Goal: Navigation & Orientation: Find specific page/section

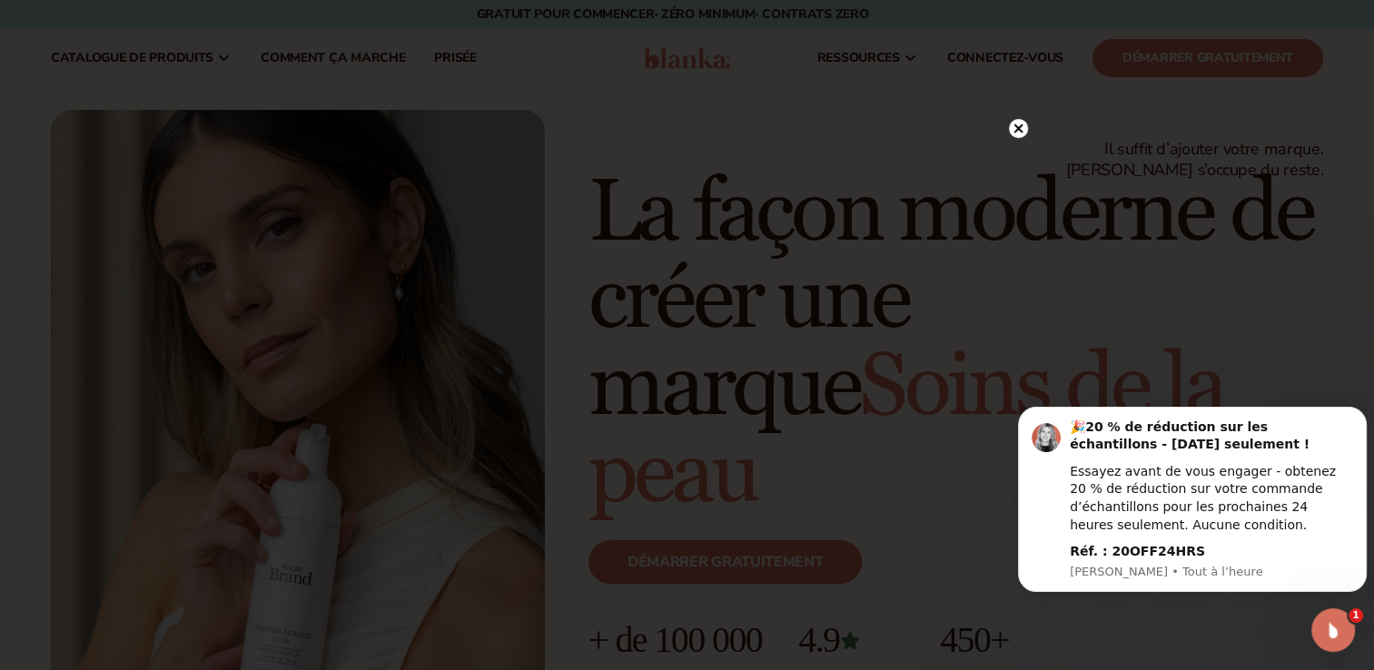
click at [1016, 134] on circle at bounding box center [1018, 128] width 19 height 19
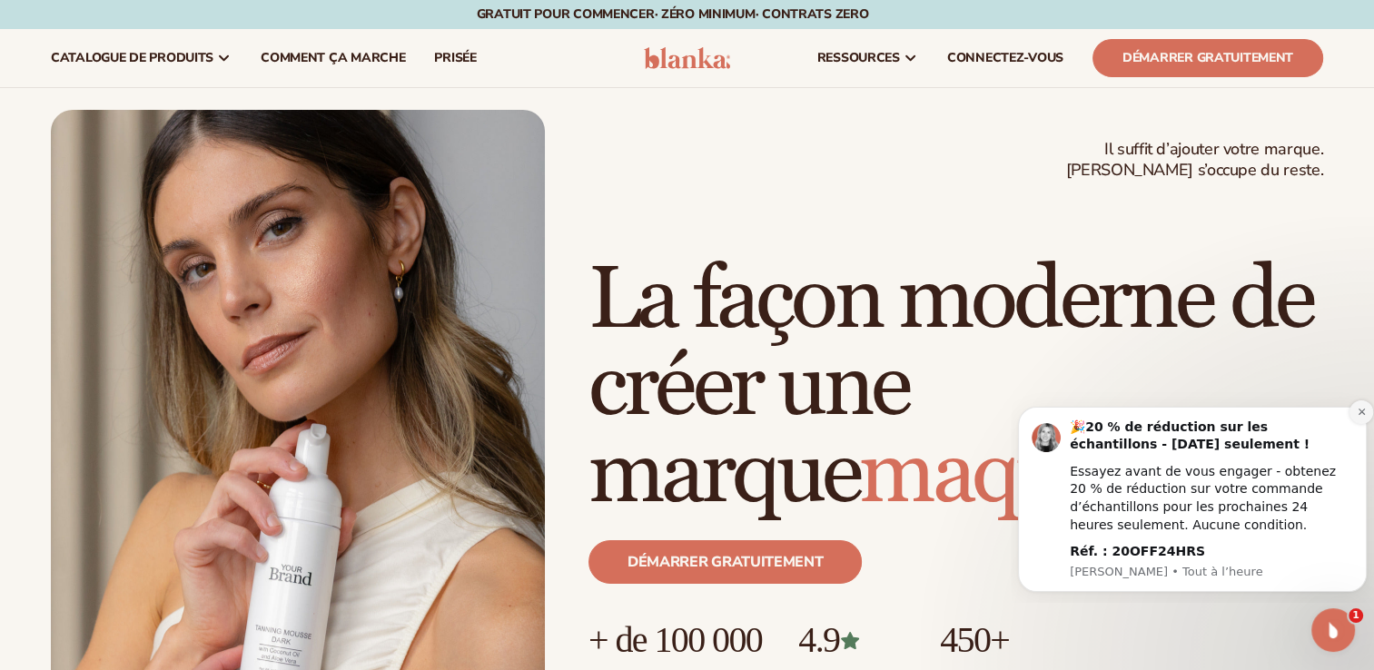
click at [1357, 414] on icon "Rejeter la notification" at bounding box center [1362, 412] width 10 height 10
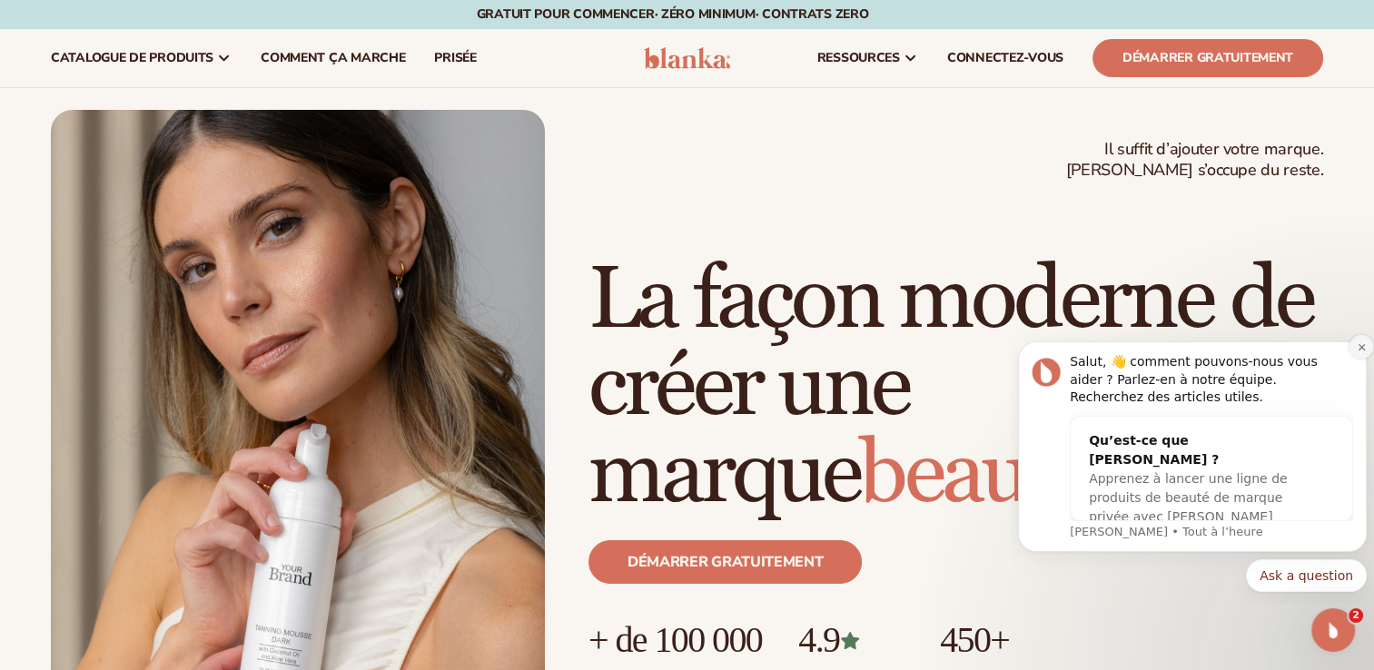
click at [1357, 356] on button "Rejeter la notification" at bounding box center [1362, 347] width 24 height 24
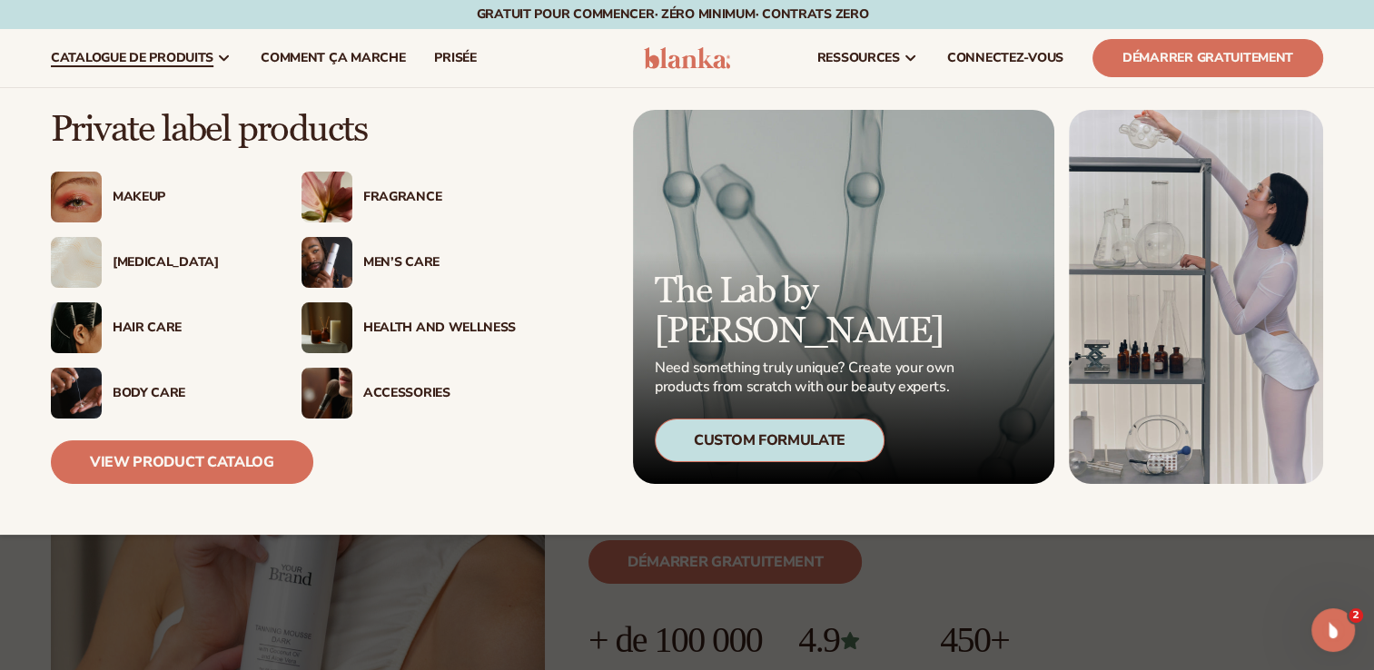
click at [1214, 586] on div "Démarrer gratuitement" at bounding box center [956, 570] width 735 height 102
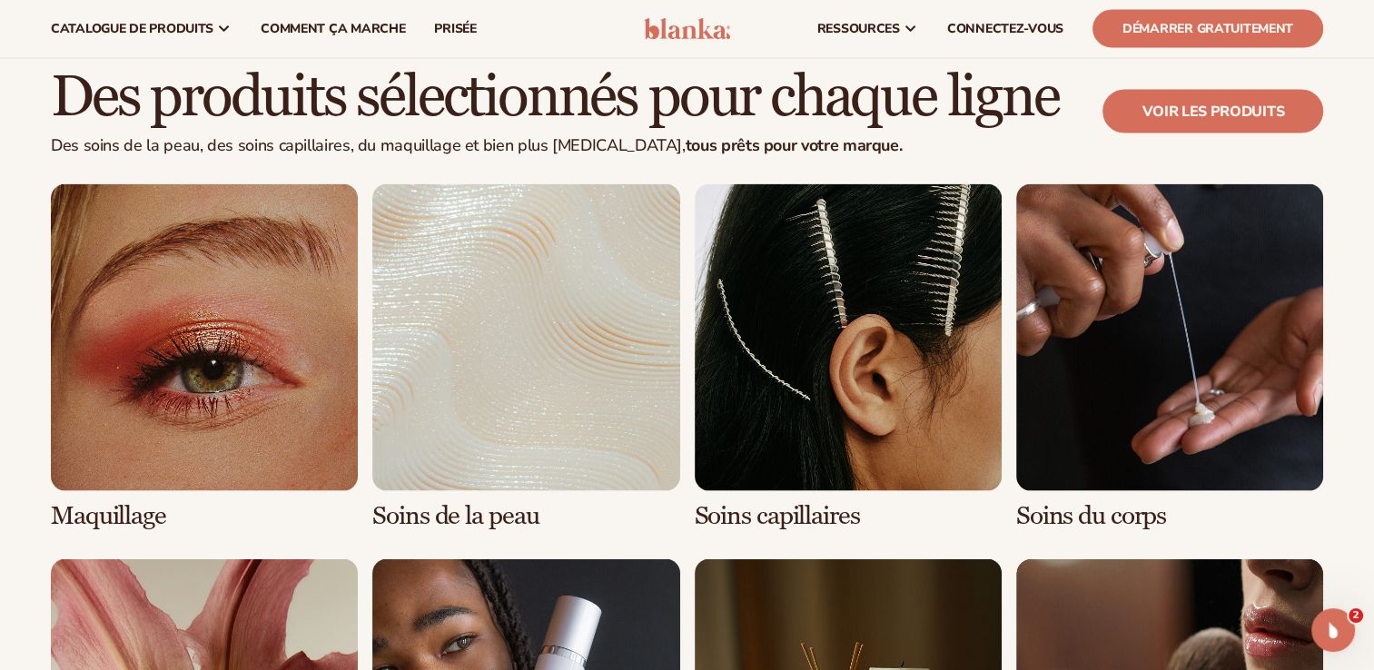
scroll to position [3499, 0]
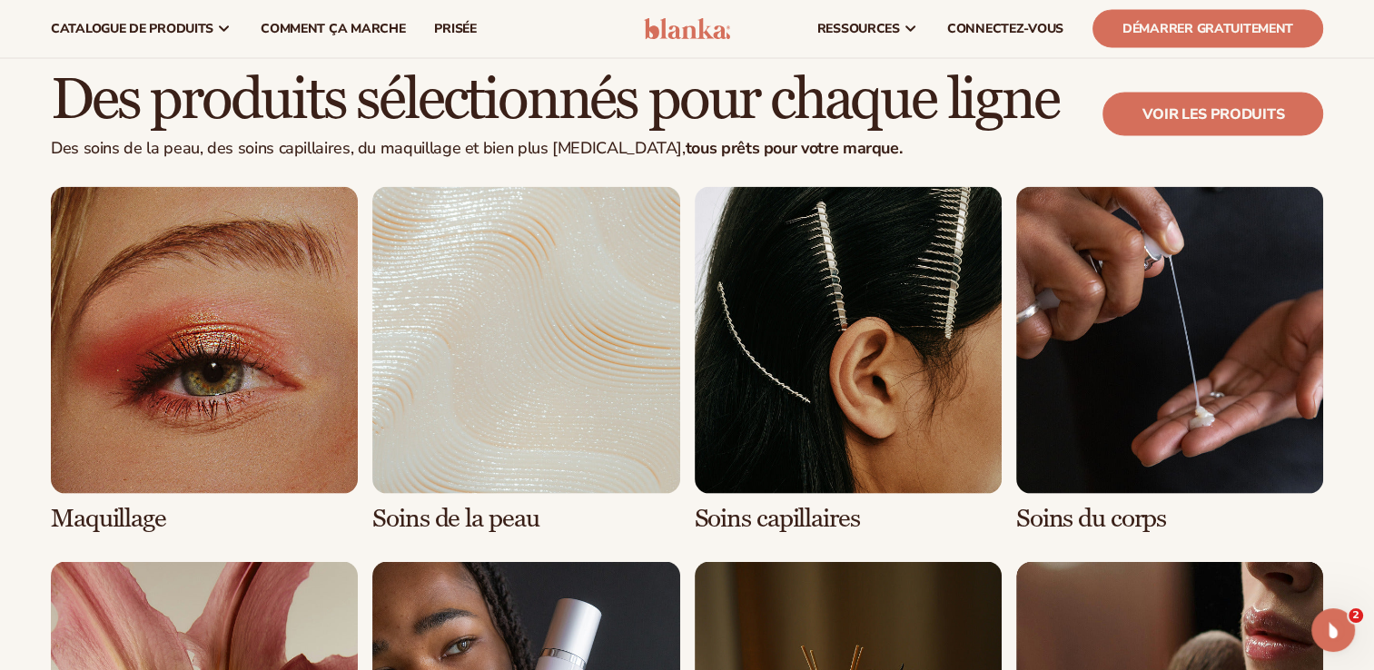
click at [541, 332] on link "2 / 8" at bounding box center [525, 360] width 307 height 346
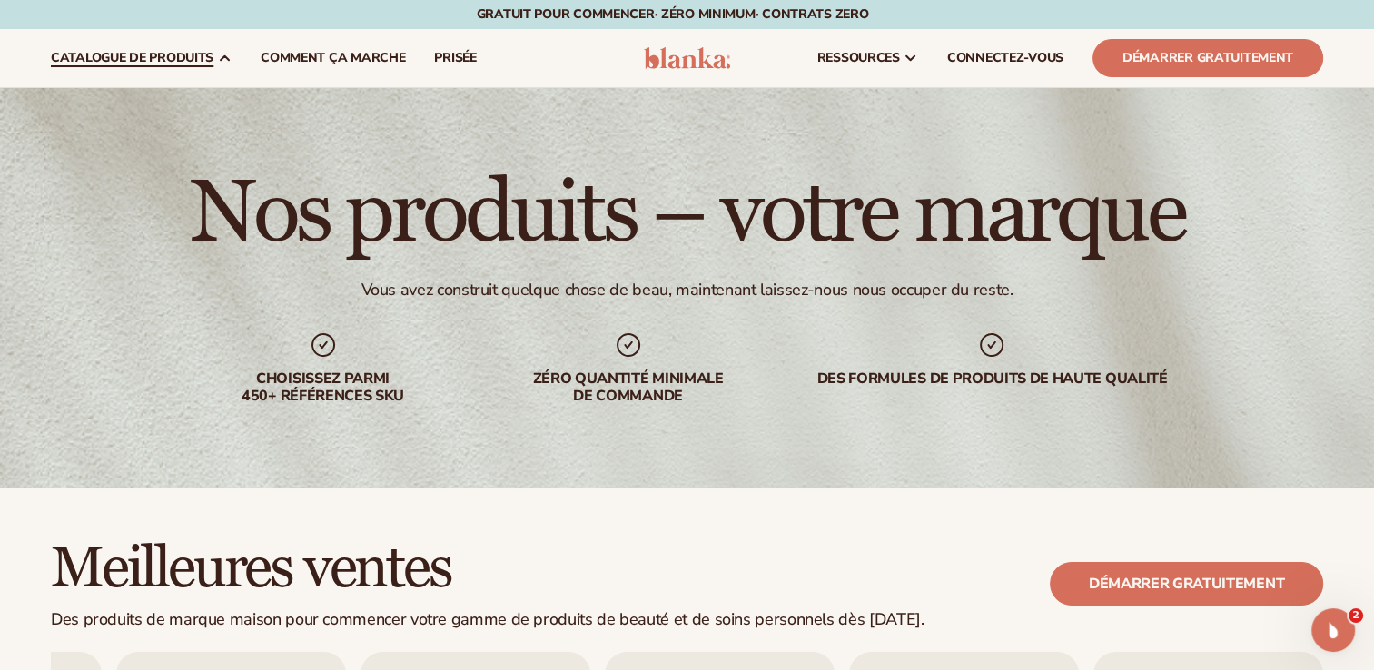
click at [207, 52] on span "Catalogue de produits" at bounding box center [132, 58] width 163 height 15
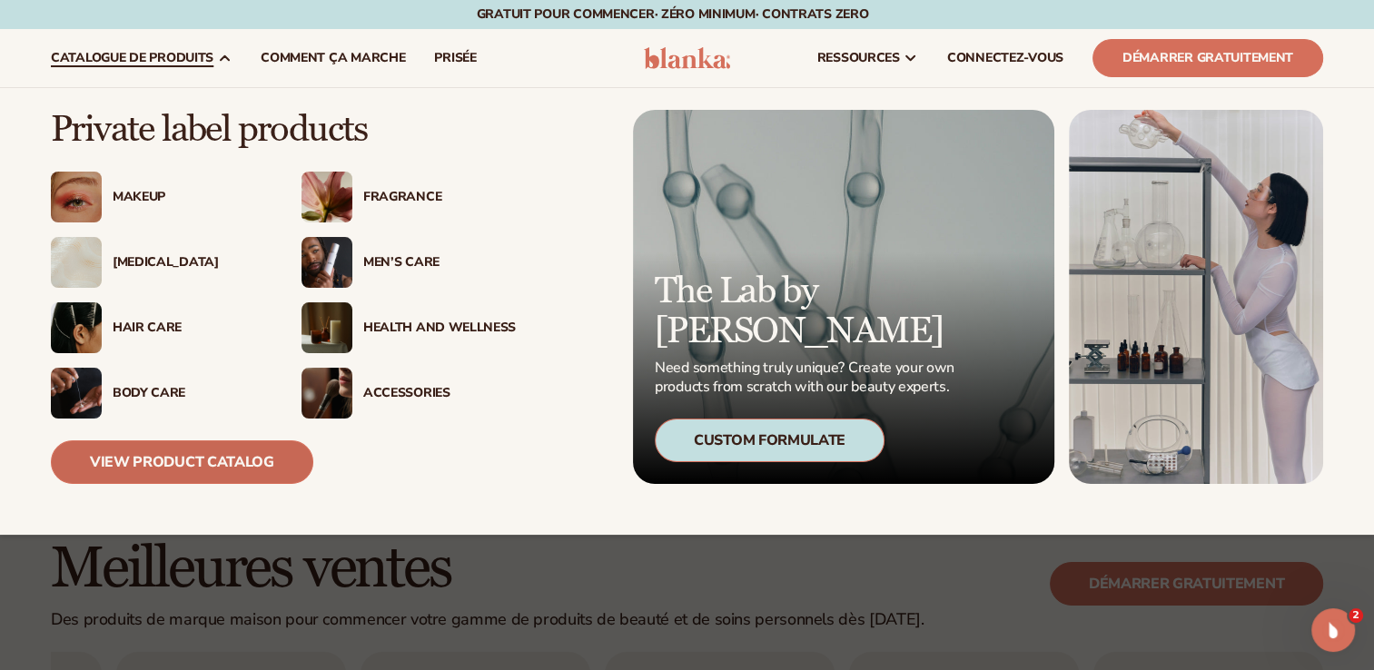
click at [243, 449] on link "View Product Catalog" at bounding box center [182, 463] width 263 height 44
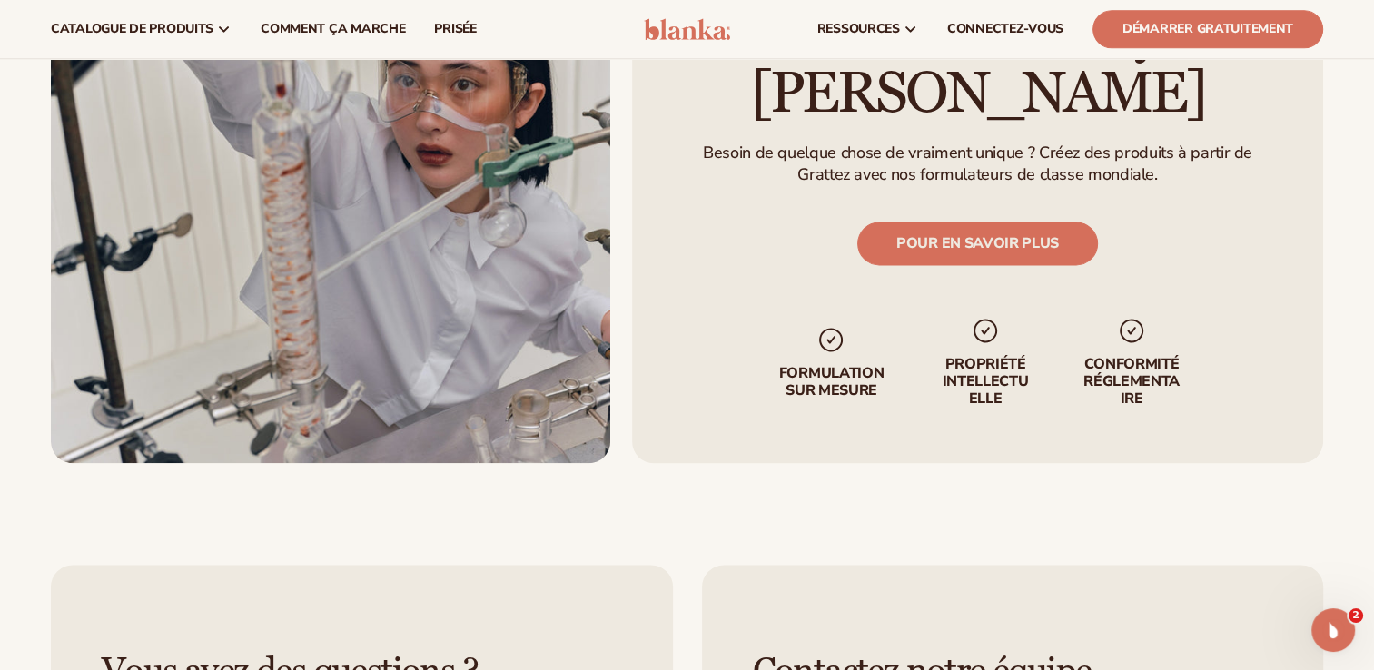
scroll to position [2361, 0]
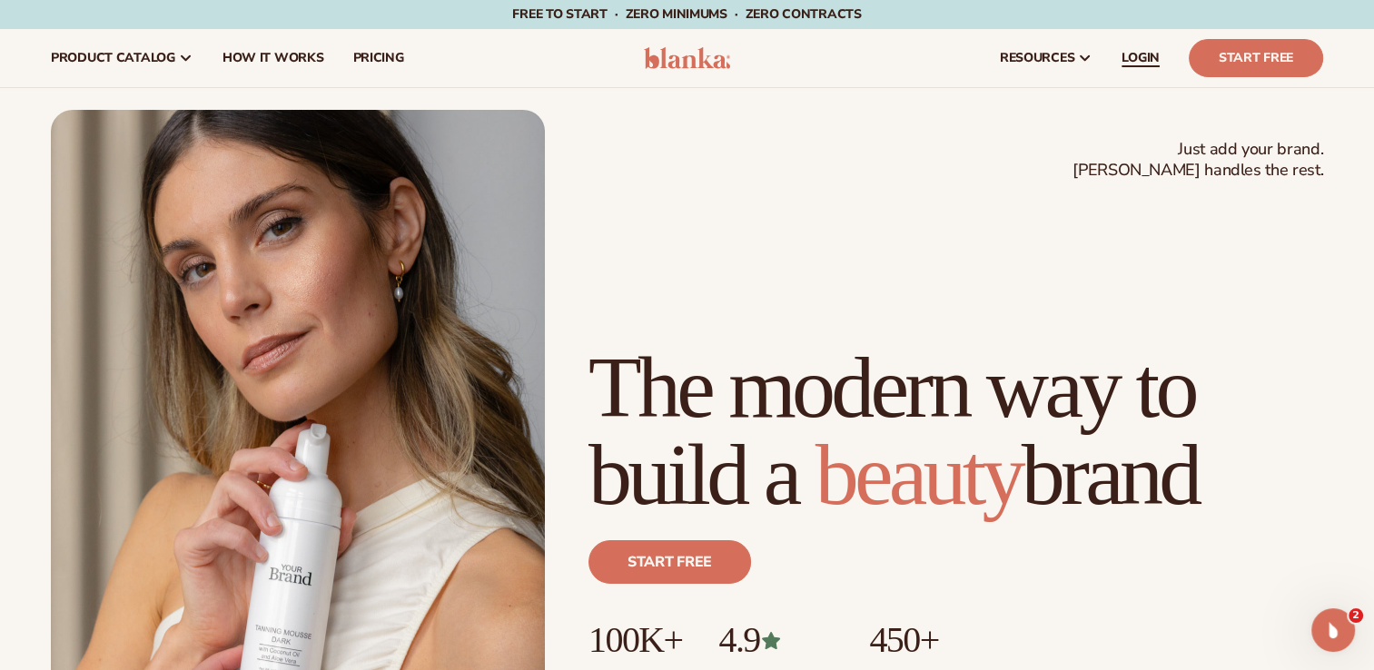
click at [1140, 64] on span "LOGIN" at bounding box center [1141, 58] width 38 height 15
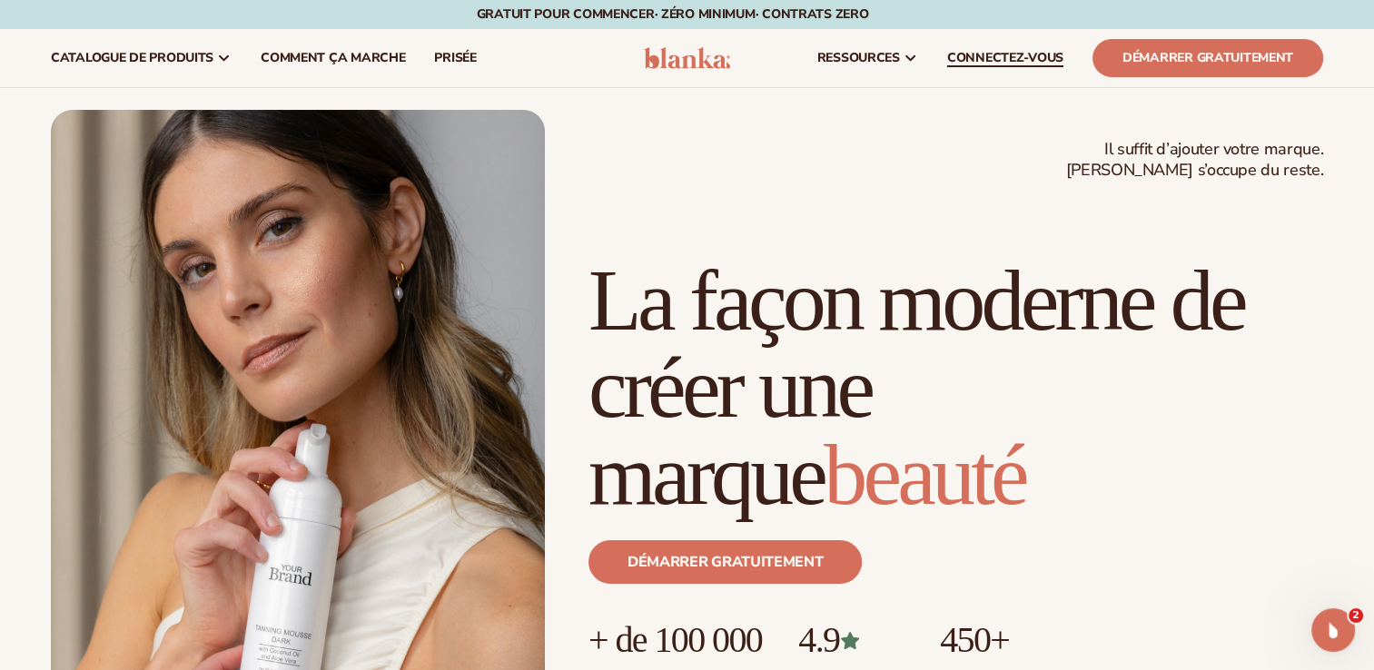
click at [989, 56] on span "CONNECTEZ-VOUS" at bounding box center [1005, 58] width 116 height 15
